Goal: Check status: Check status

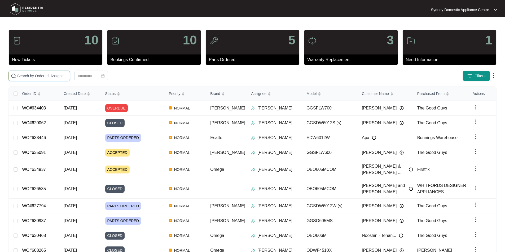
click at [68, 76] on input "text" at bounding box center [42, 76] width 50 height 6
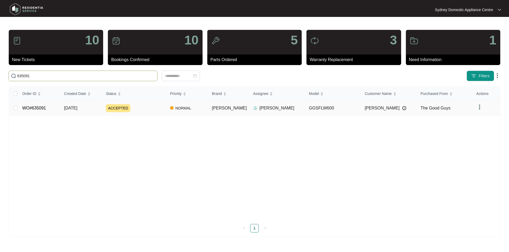
type input "635091"
click at [44, 110] on link "WO#635091" at bounding box center [34, 108] width 24 height 5
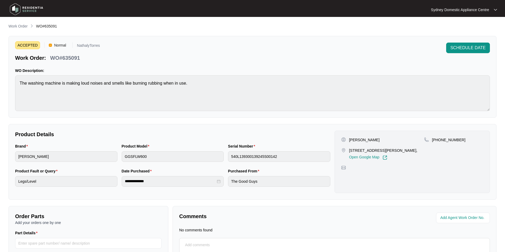
click at [70, 59] on p "WO#635091" at bounding box center [65, 57] width 30 height 7
copy p "635091"
click at [15, 26] on p "Work Order" at bounding box center [17, 26] width 19 height 5
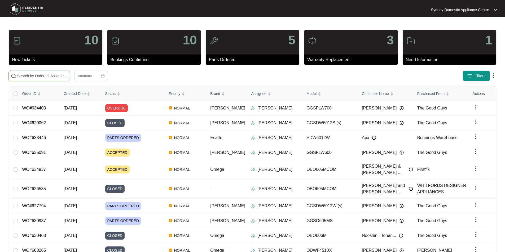
click at [68, 77] on input "text" at bounding box center [42, 76] width 50 height 6
paste input "634937"
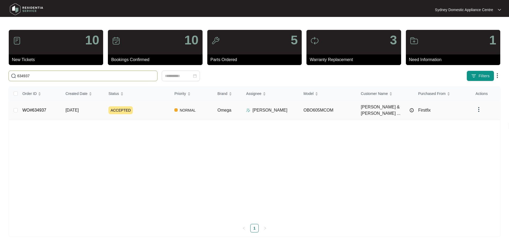
type input "634937"
click at [44, 109] on link "WO#634937" at bounding box center [35, 110] width 24 height 5
